Goal: Obtain resource: Obtain resource

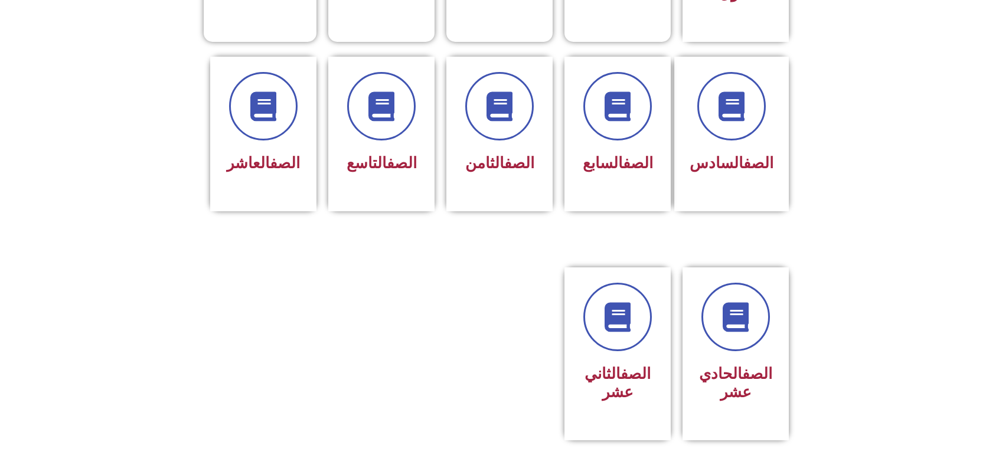
scroll to position [460, 0]
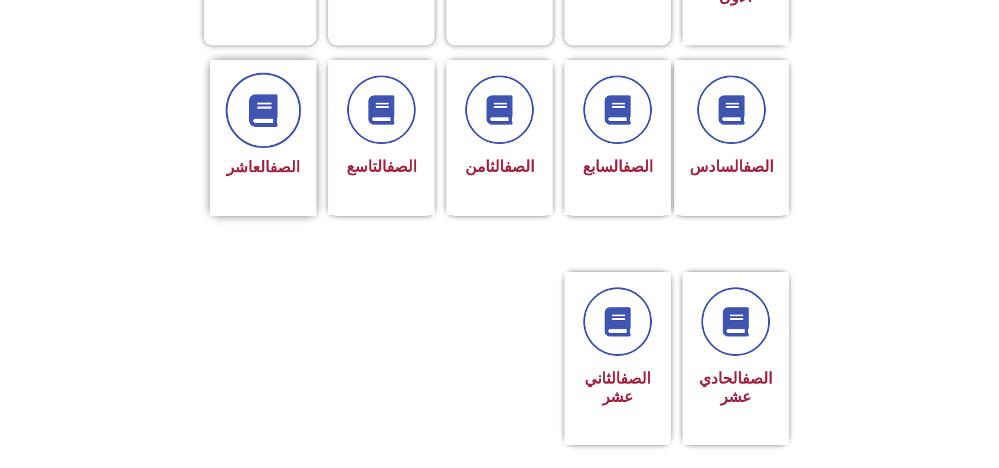
click at [260, 102] on icon at bounding box center [263, 110] width 32 height 32
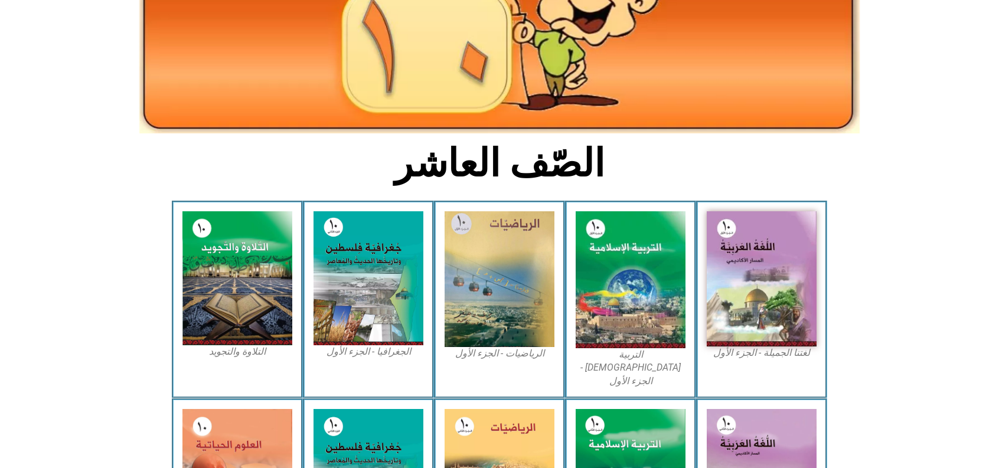
scroll to position [171, 0]
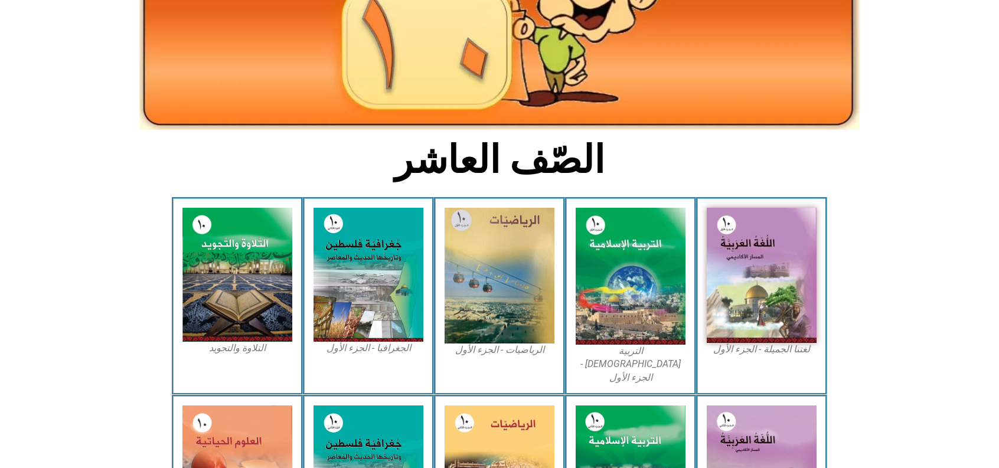
click at [750, 272] on img at bounding box center [762, 275] width 110 height 135
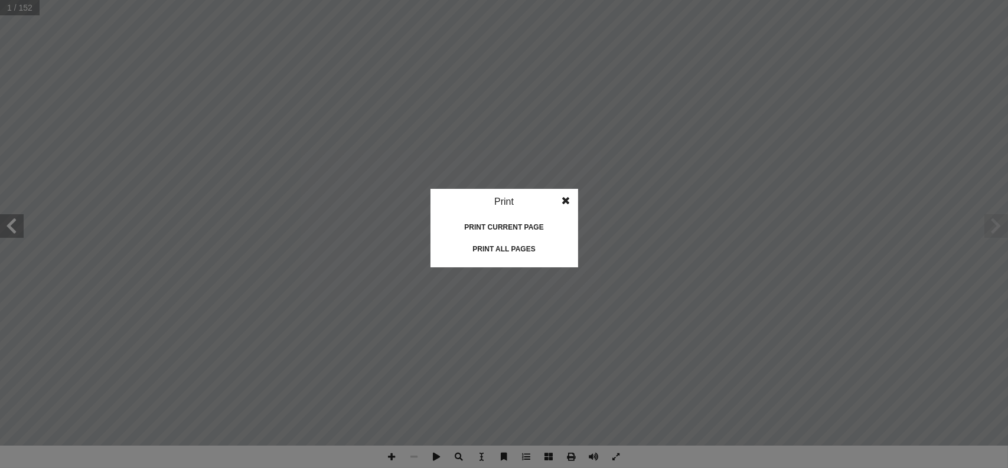
click at [503, 203] on div "Print" at bounding box center [504, 202] width 148 height 26
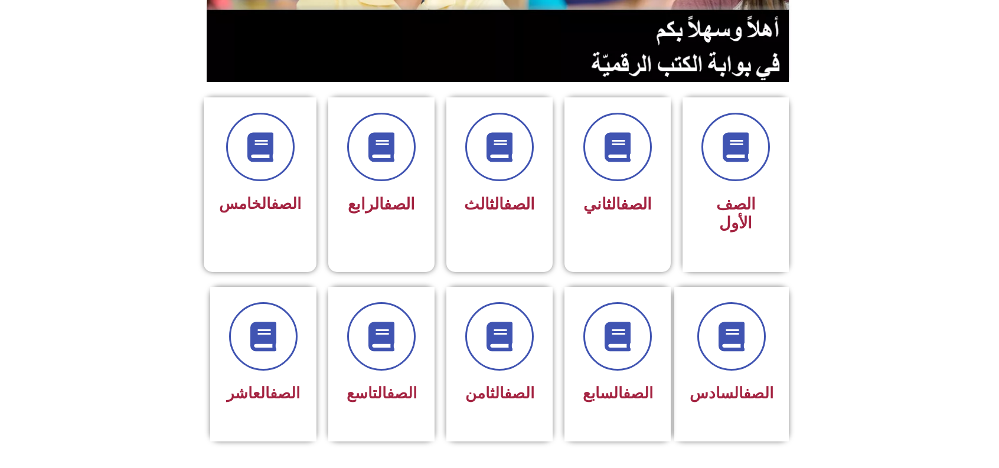
scroll to position [243, 0]
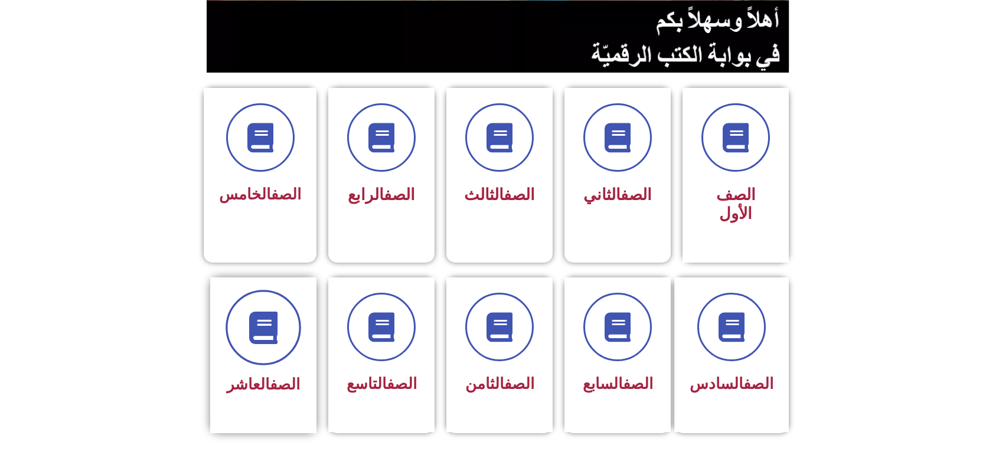
click at [269, 311] on icon at bounding box center [263, 327] width 32 height 32
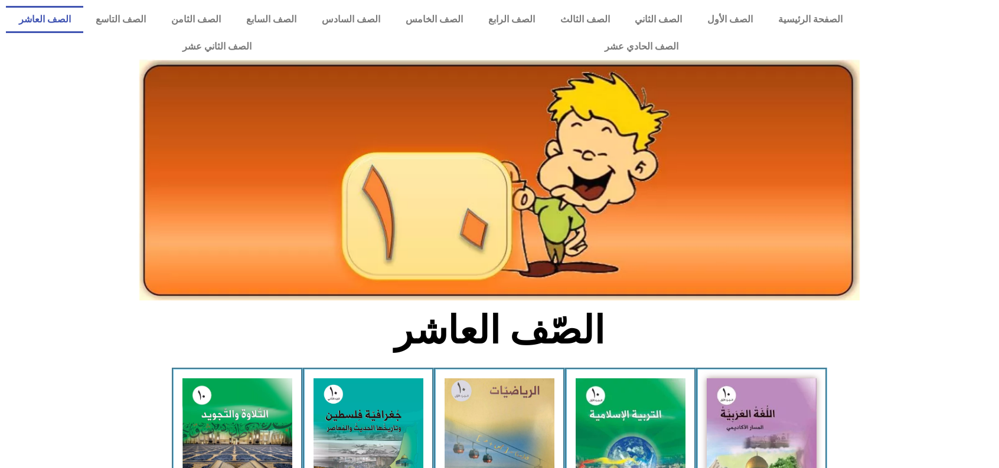
click at [797, 404] on img at bounding box center [762, 445] width 110 height 135
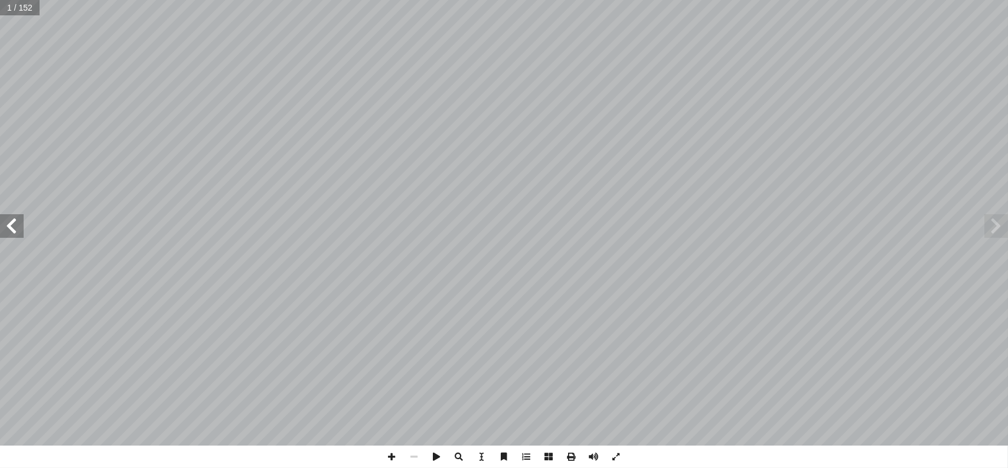
click at [15, 224] on span at bounding box center [12, 226] width 24 height 24
click at [6, 225] on span at bounding box center [12, 226] width 24 height 24
click at [15, 221] on span at bounding box center [12, 226] width 24 height 24
click at [14, 217] on span at bounding box center [12, 226] width 24 height 24
